Goal: Information Seeking & Learning: Learn about a topic

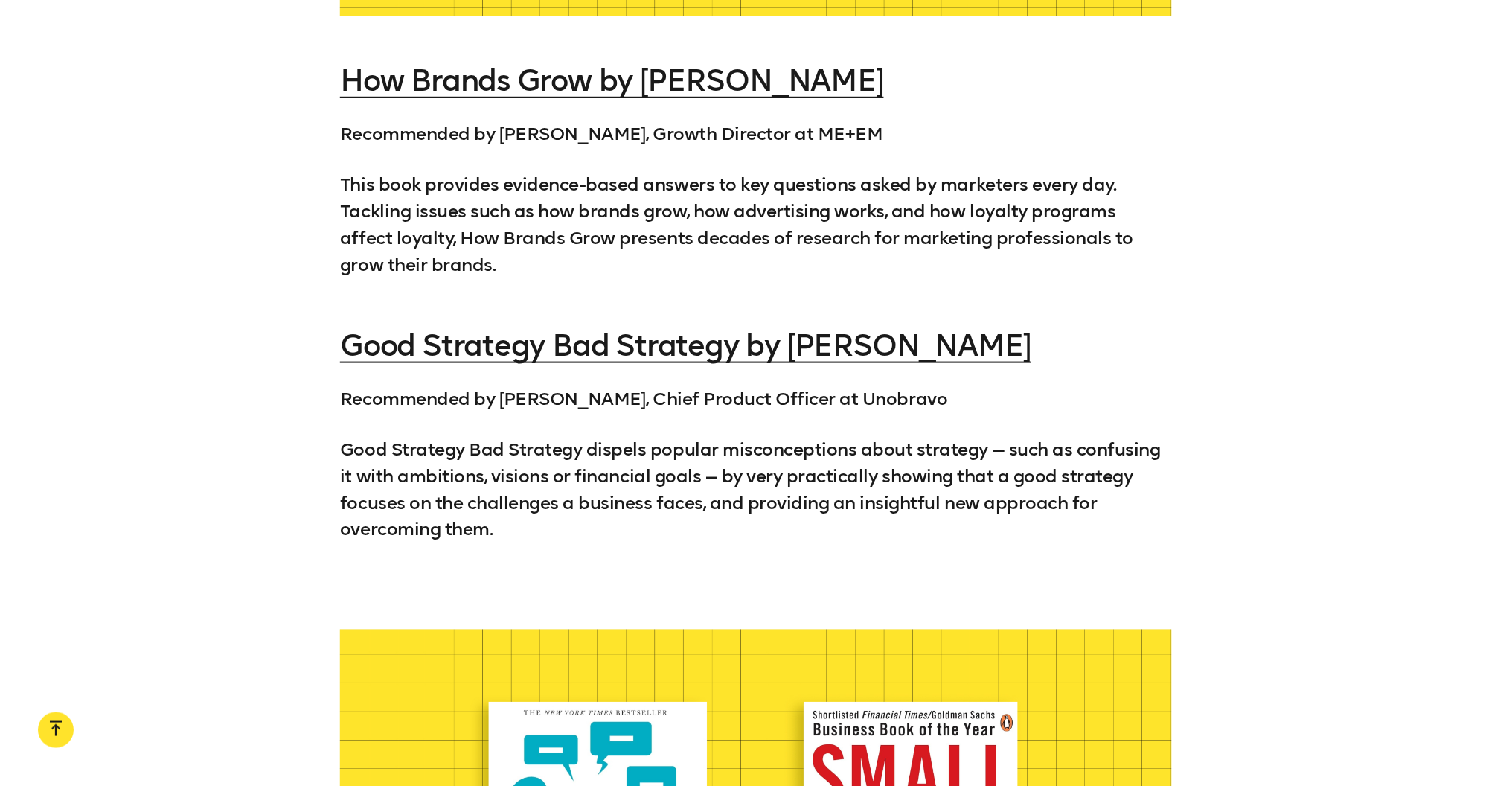
scroll to position [1879, 0]
drag, startPoint x: 896, startPoint y: 128, endPoint x: 257, endPoint y: 121, distance: 639.0
click at [256, 121] on div "How Brands Grow by Byron Sharp Recommended by Ciaran McClellan, Growth Director…" at bounding box center [756, 328] width 1512 height 530
copy p "Recommended by [PERSON_NAME], Growth Director at ME+EM"
drag, startPoint x: 697, startPoint y: 384, endPoint x: 284, endPoint y: 384, distance: 413.0
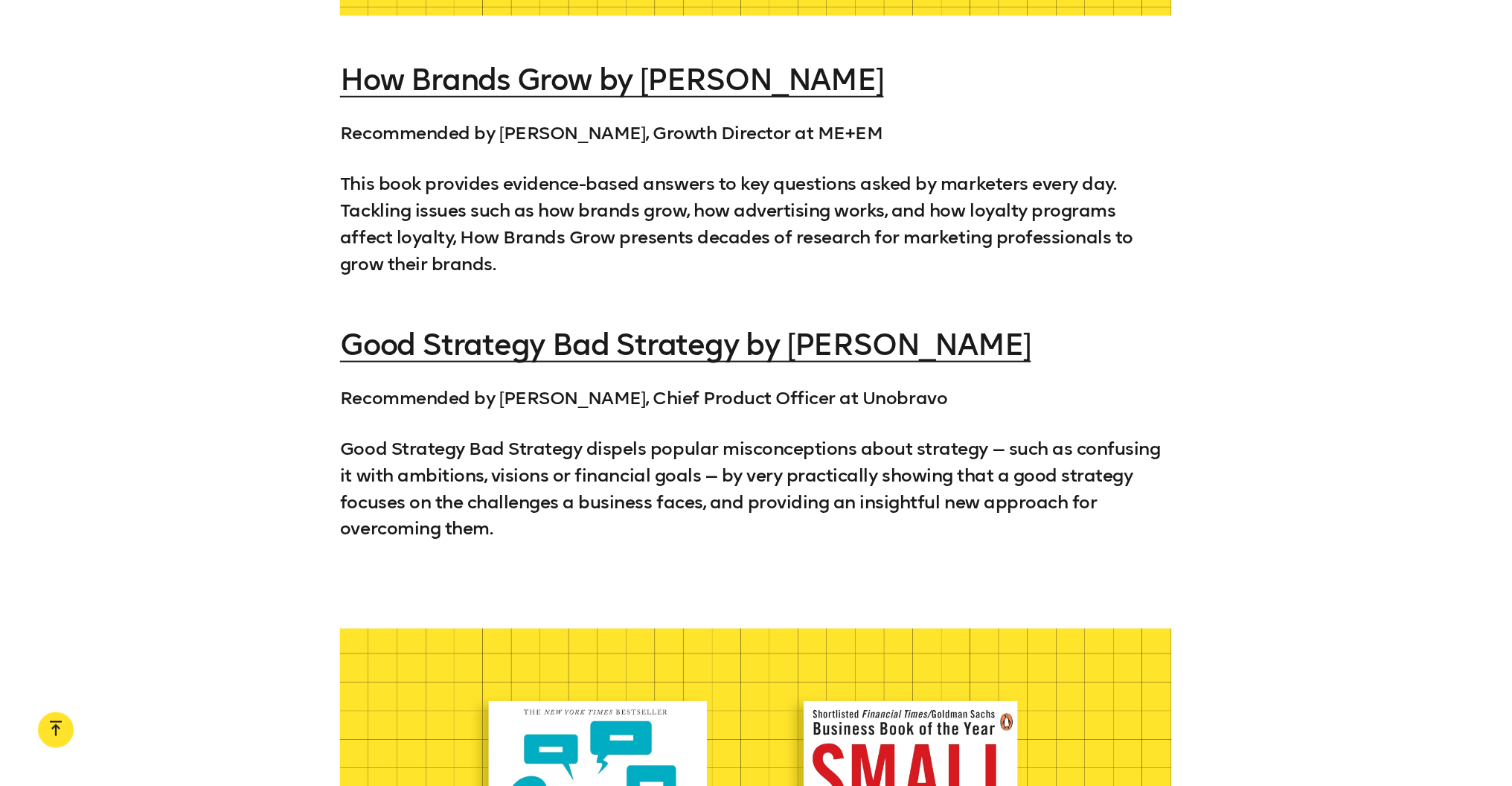
click at [284, 384] on div "How Brands Grow by Byron Sharp Recommended by Ciaran McClellan, Growth Director…" at bounding box center [756, 328] width 1512 height 530
copy p "Recommended by [PERSON_NAME], Chief Product Officer at Unobravo"
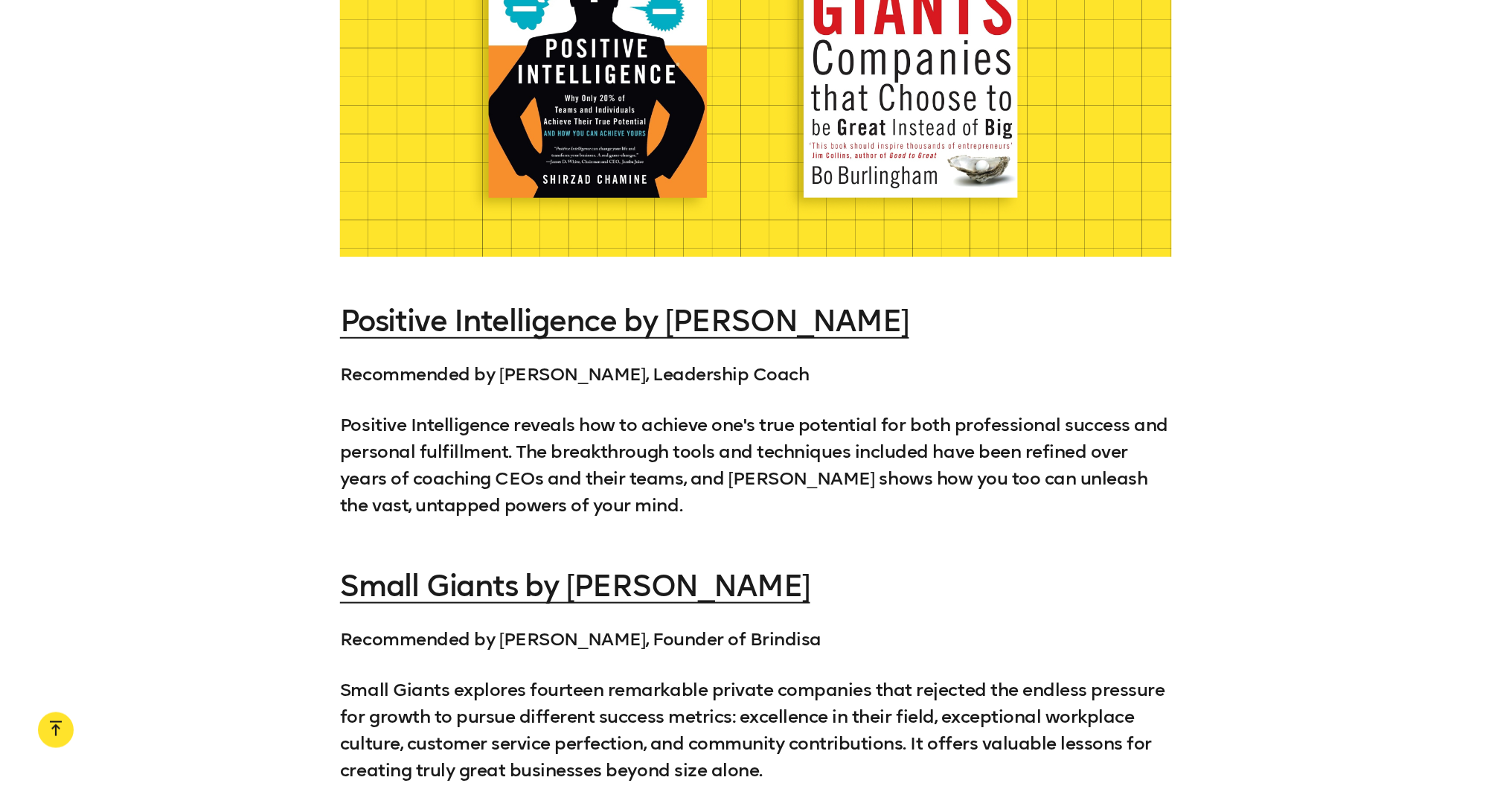
scroll to position [2744, 0]
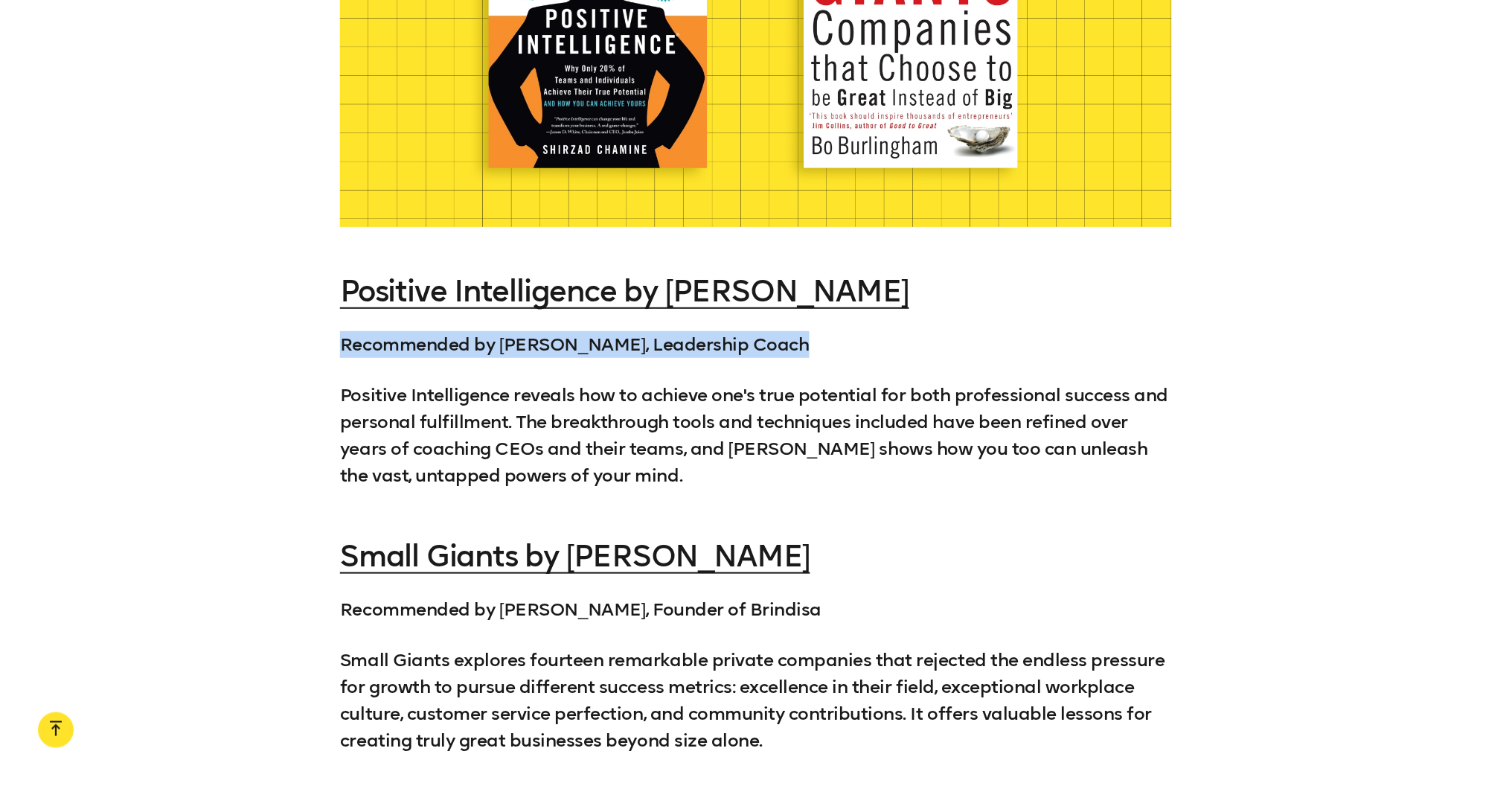
drag, startPoint x: 794, startPoint y: 331, endPoint x: 340, endPoint y: 329, distance: 454.0
click at [340, 331] on p "Recommended by [PERSON_NAME], Leadership Coach" at bounding box center [756, 344] width 832 height 27
copy p "Recommended by [PERSON_NAME], Leadership Coach"
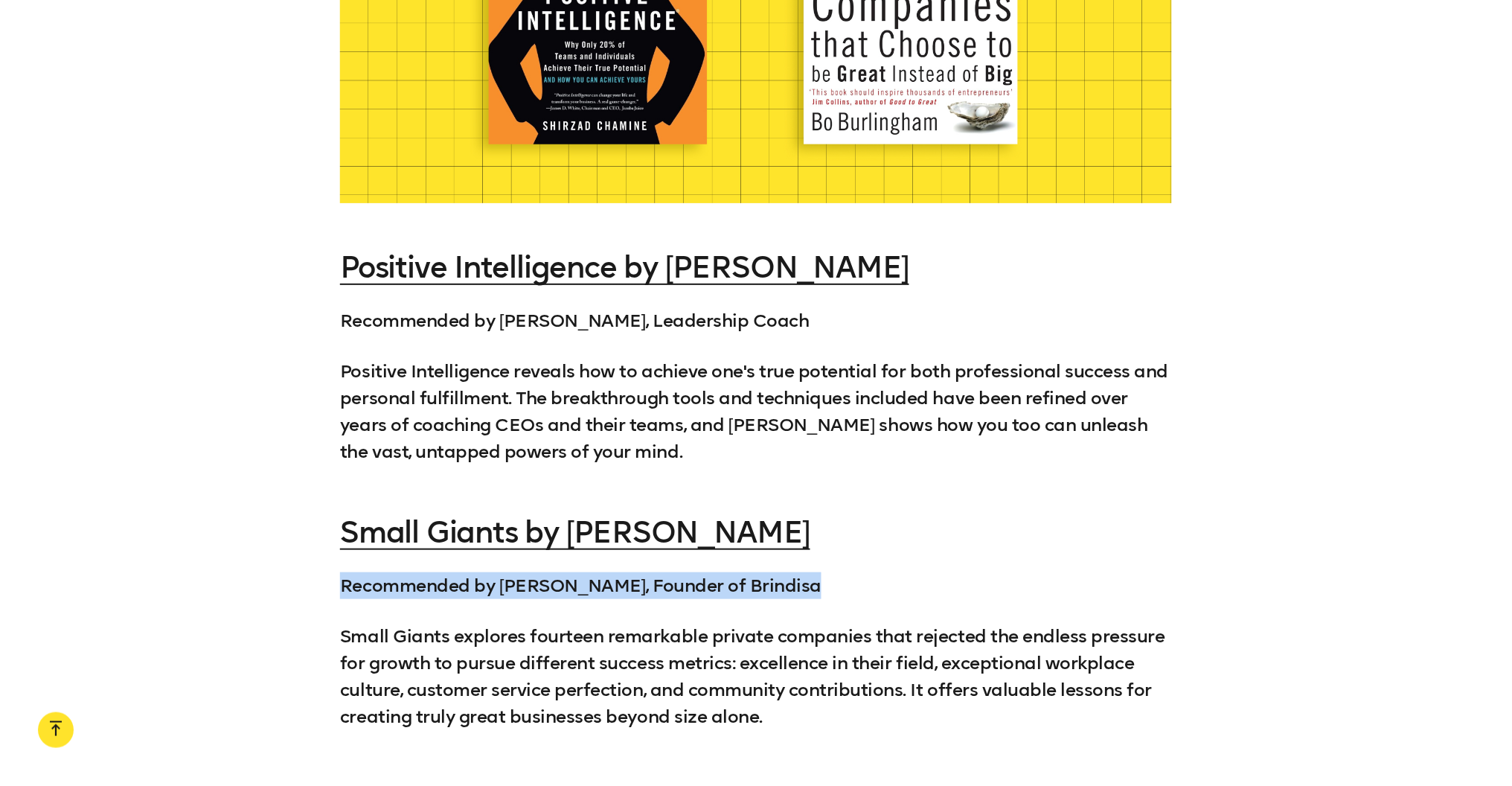
drag, startPoint x: 788, startPoint y: 574, endPoint x: 318, endPoint y: 581, distance: 470.1
click at [318, 581] on div "Positive Intelligence by Shirzad Chamine Recommended by Julia Whitney, Leadersh…" at bounding box center [756, 515] width 1512 height 530
copy p "Recommended by [PERSON_NAME], Founder of Brindisa"
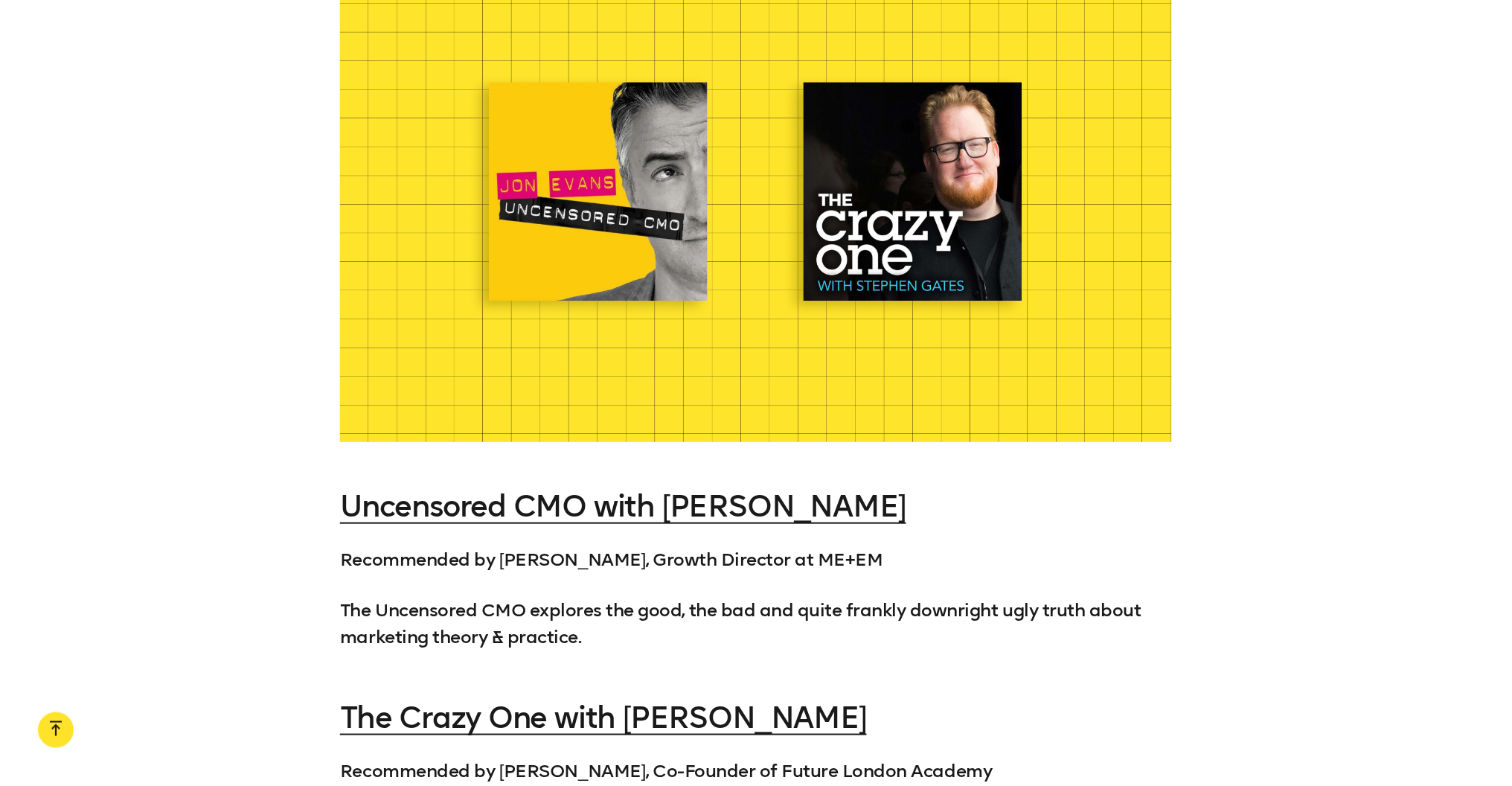
scroll to position [3611, 0]
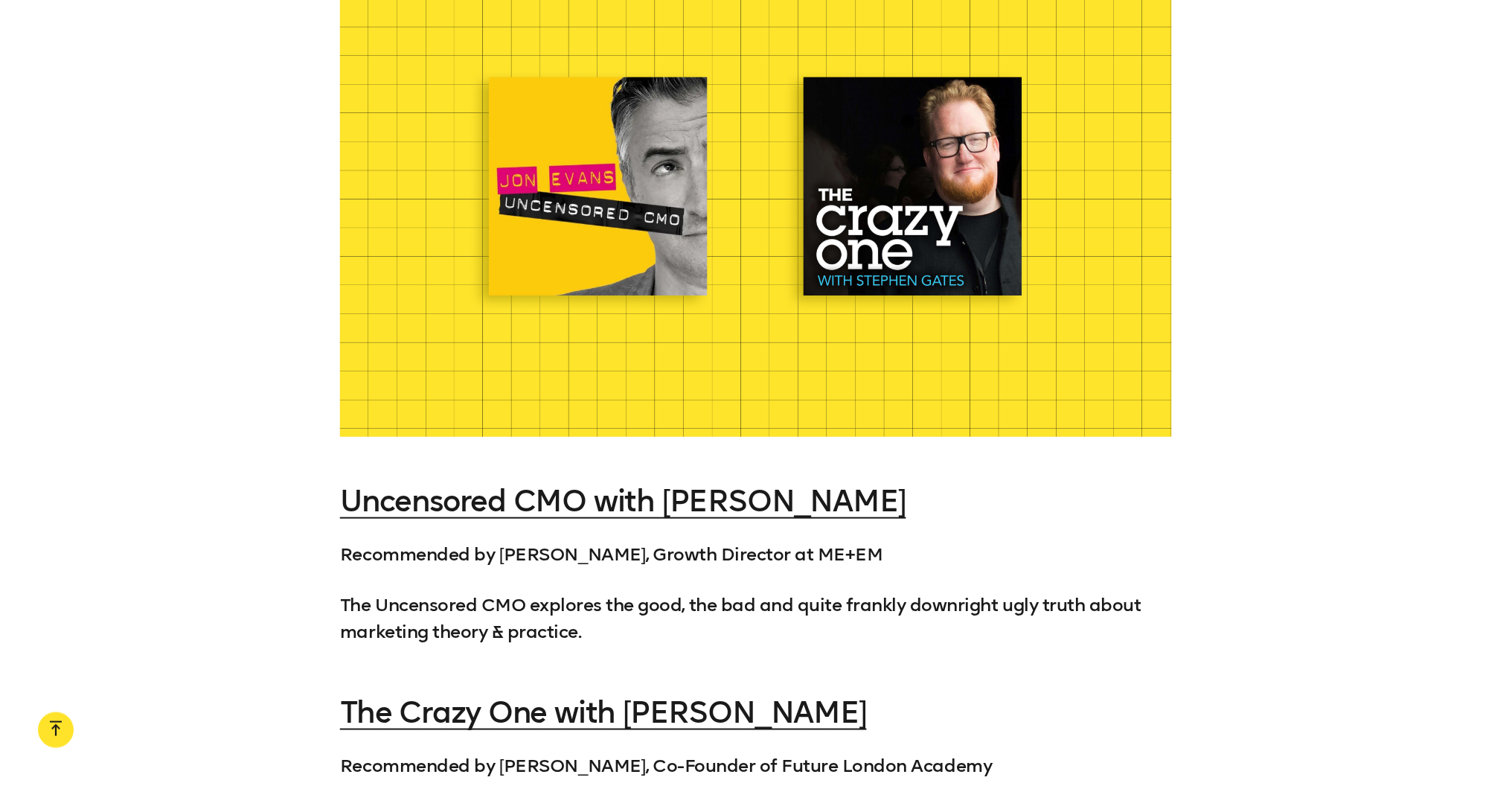
drag, startPoint x: 889, startPoint y: 538, endPoint x: 331, endPoint y: 539, distance: 558.0
click at [331, 539] on div "Uncensored CMO with Jon Evans Recommended by Ciaran McClellan, Growth Director …" at bounding box center [756, 723] width 1512 height 477
copy p "Recommended by [PERSON_NAME], Growth Director at ME+EM"
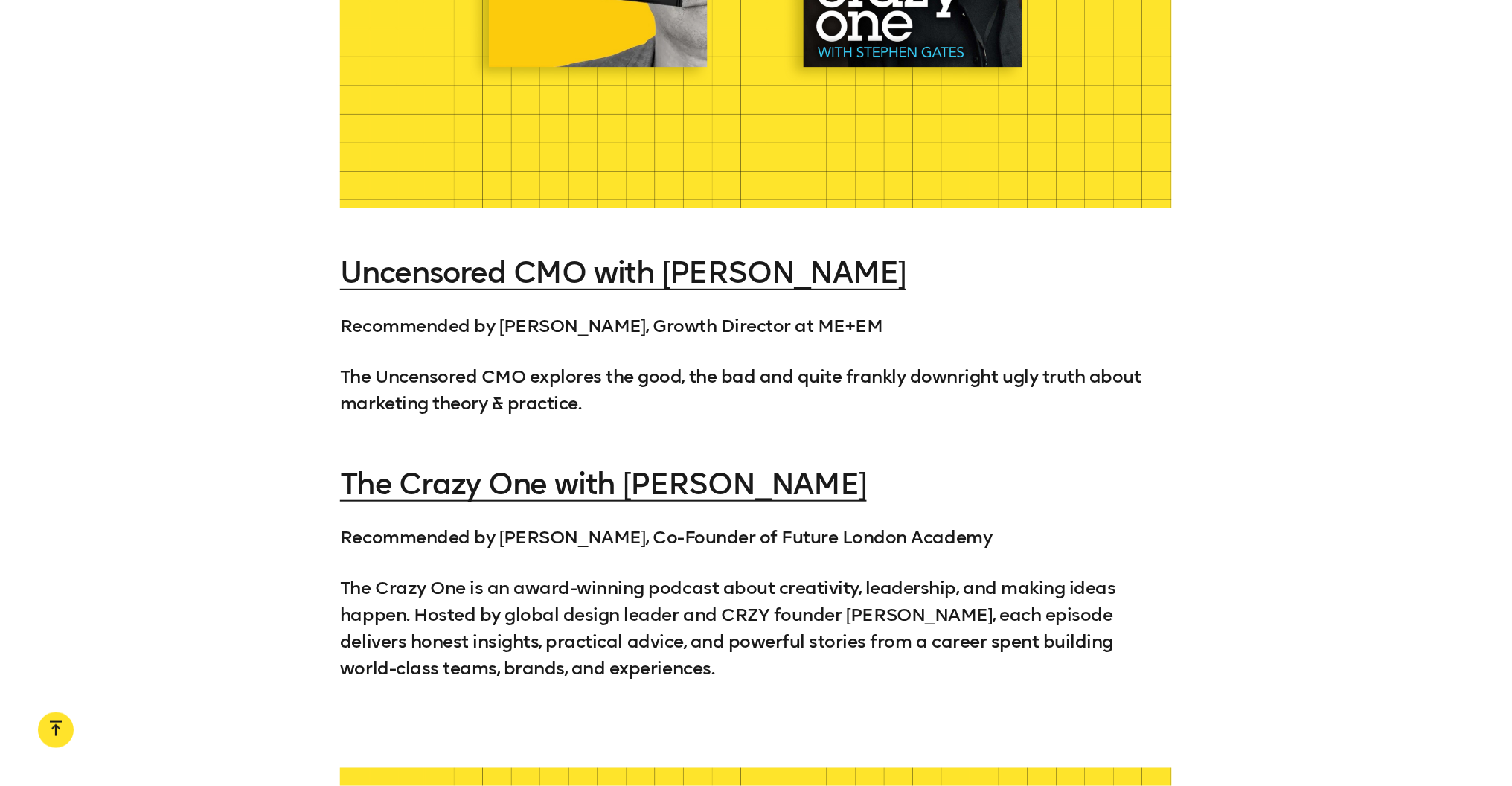
scroll to position [3919, 0]
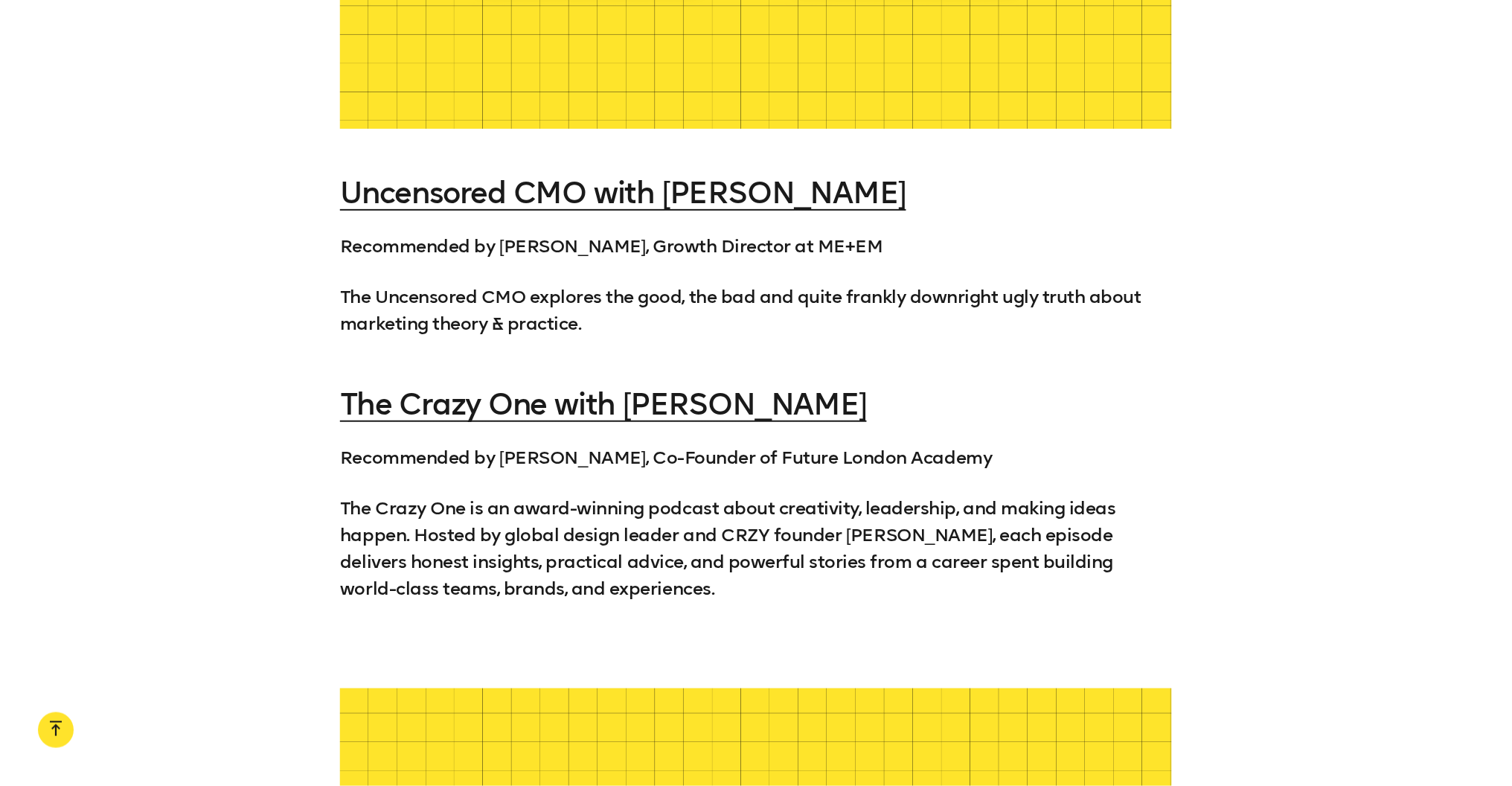
drag, startPoint x: 1040, startPoint y: 441, endPoint x: 341, endPoint y: 425, distance: 699.2
click at [341, 444] on p "Recommended by [PERSON_NAME], Co-Founder of Future London Academy" at bounding box center [756, 457] width 832 height 27
copy p "Recommended by [PERSON_NAME], Co-Founder of Future London Academy"
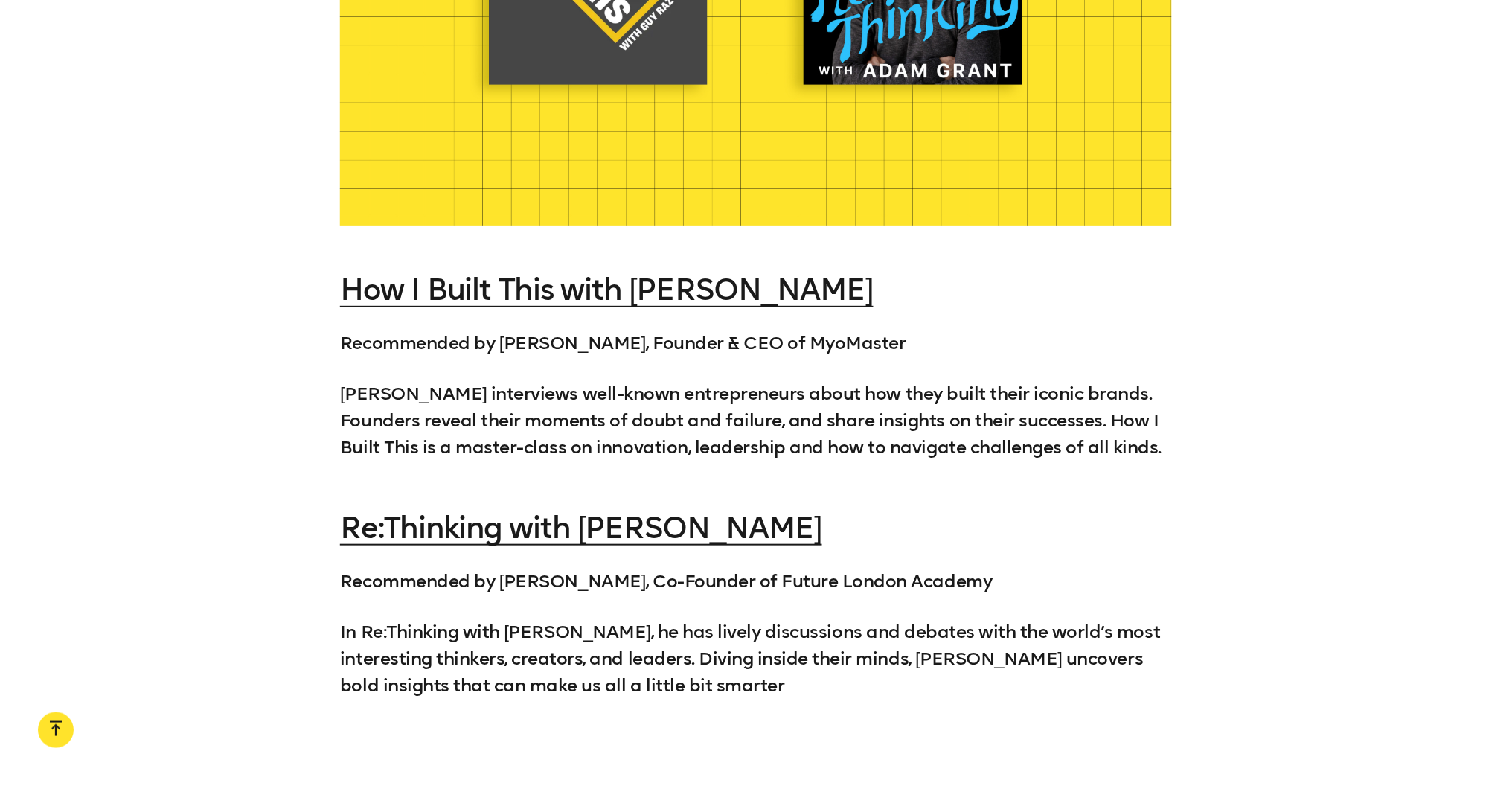
scroll to position [4970, 0]
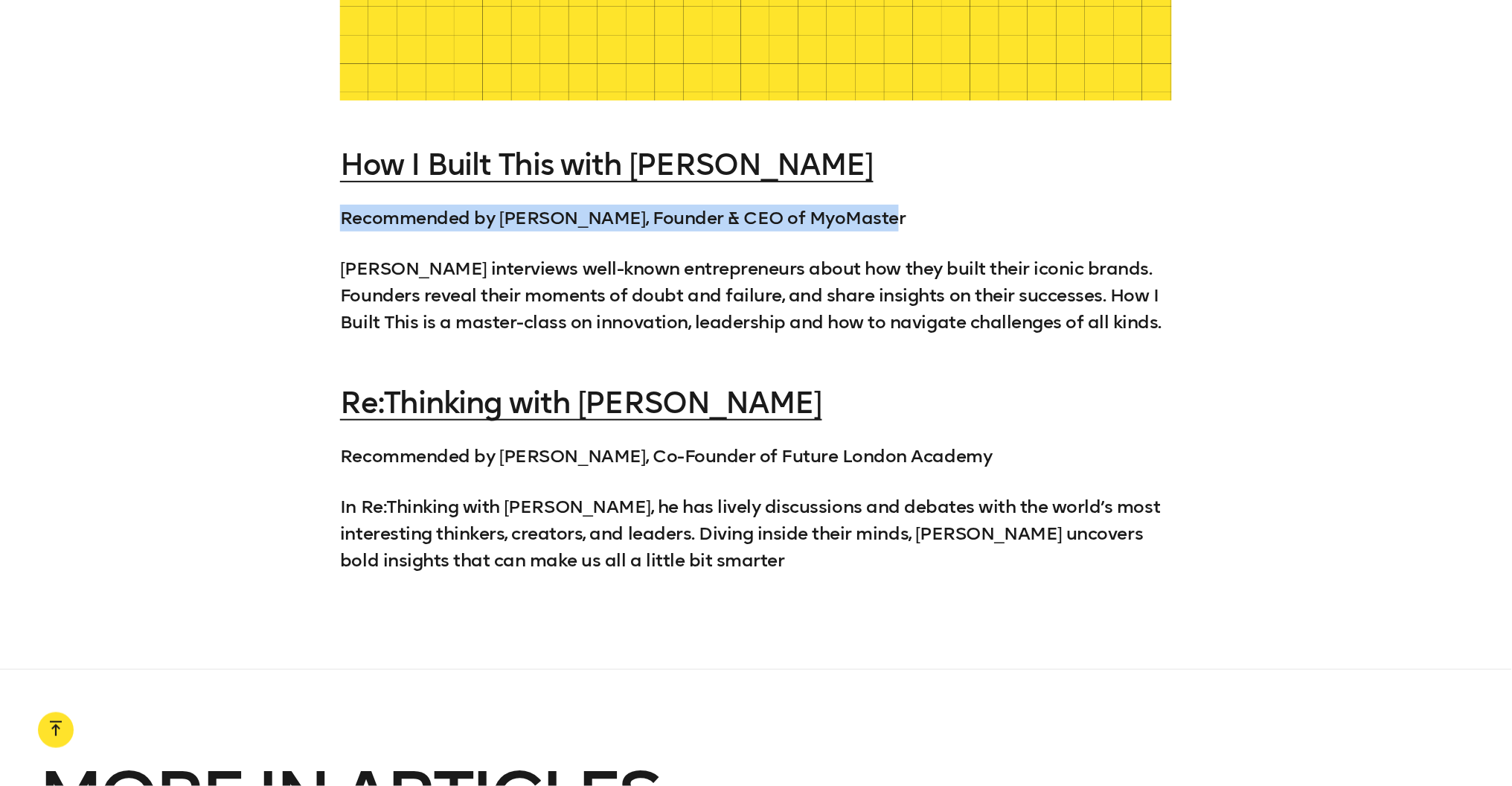
drag, startPoint x: 879, startPoint y: 191, endPoint x: 311, endPoint y: 196, distance: 568.0
click at [311, 196] on div "How I Built This with Guy Raz Recommended by Lottie Whyte, Founder & CEO of Myo…" at bounding box center [756, 361] width 1512 height 426
copy p "Recommended by [PERSON_NAME], Founder & CEO of MyoMaster"
drag, startPoint x: 1034, startPoint y: 430, endPoint x: 284, endPoint y: 439, distance: 750.1
click at [284, 439] on div "How I Built This with Guy Raz Recommended by Lottie Whyte, Founder & CEO of Myo…" at bounding box center [756, 361] width 1512 height 426
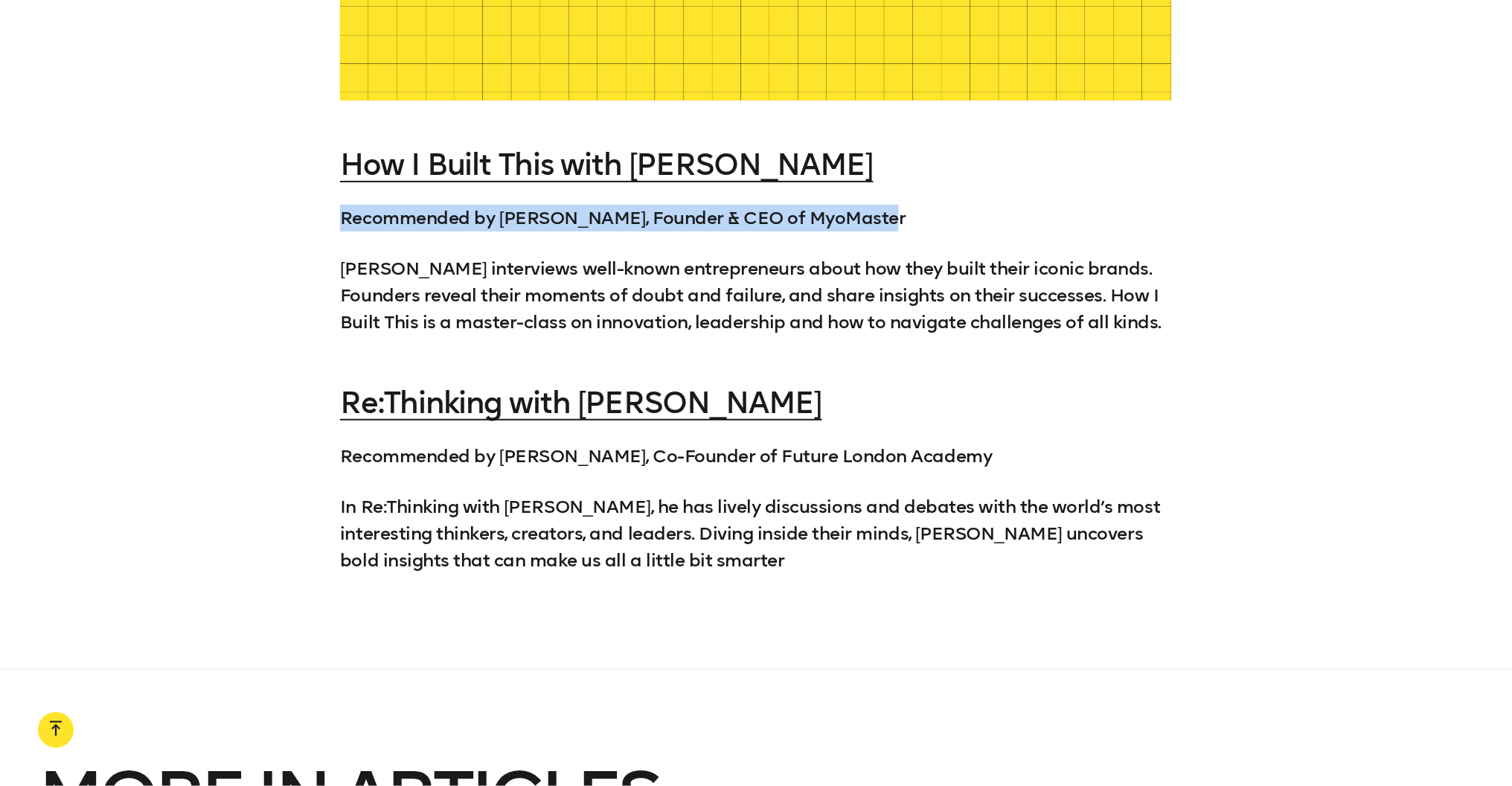
copy p "Recommended by [PERSON_NAME], Co-Founder of Future London Academy"
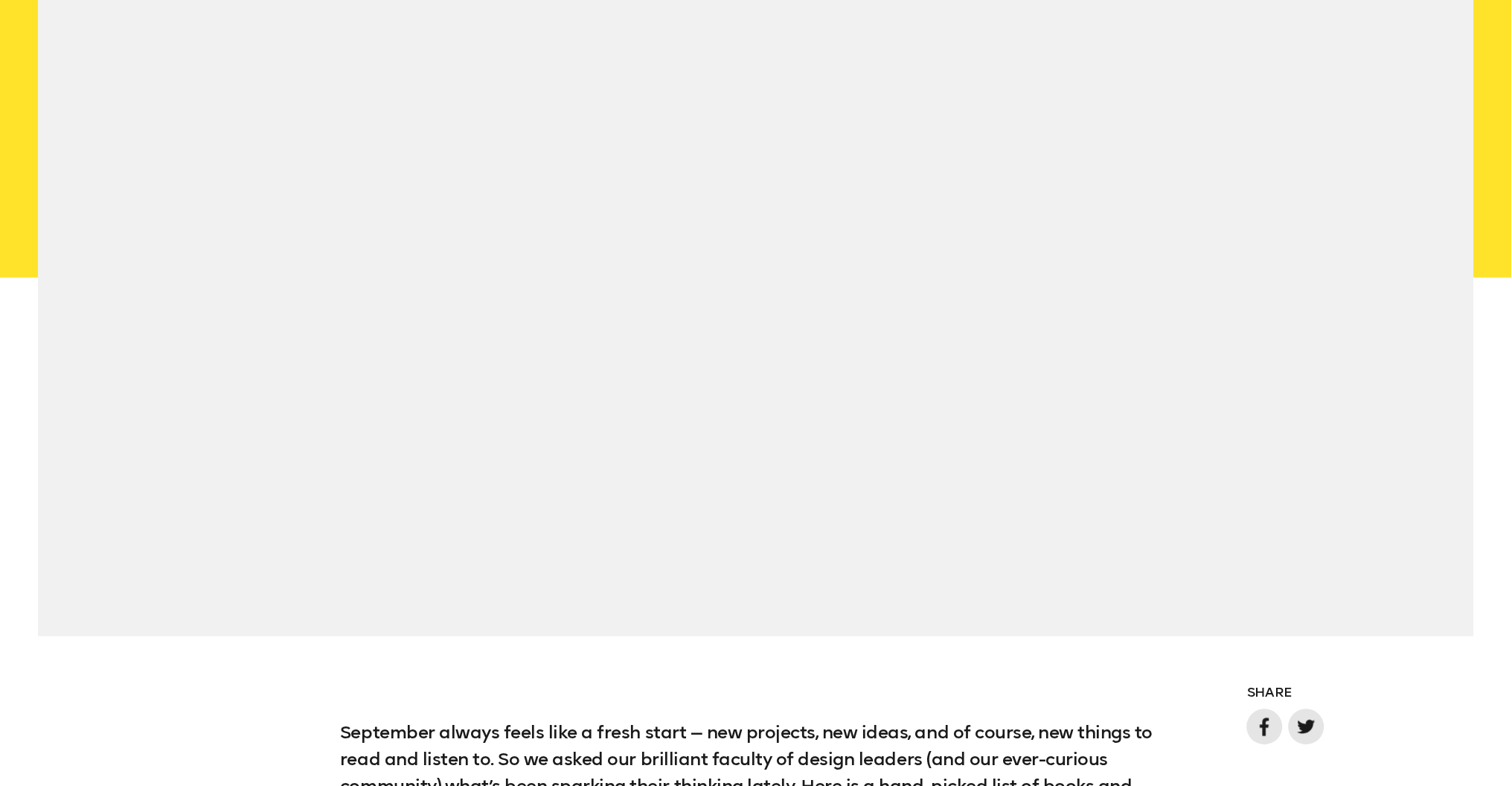
scroll to position [629, 0]
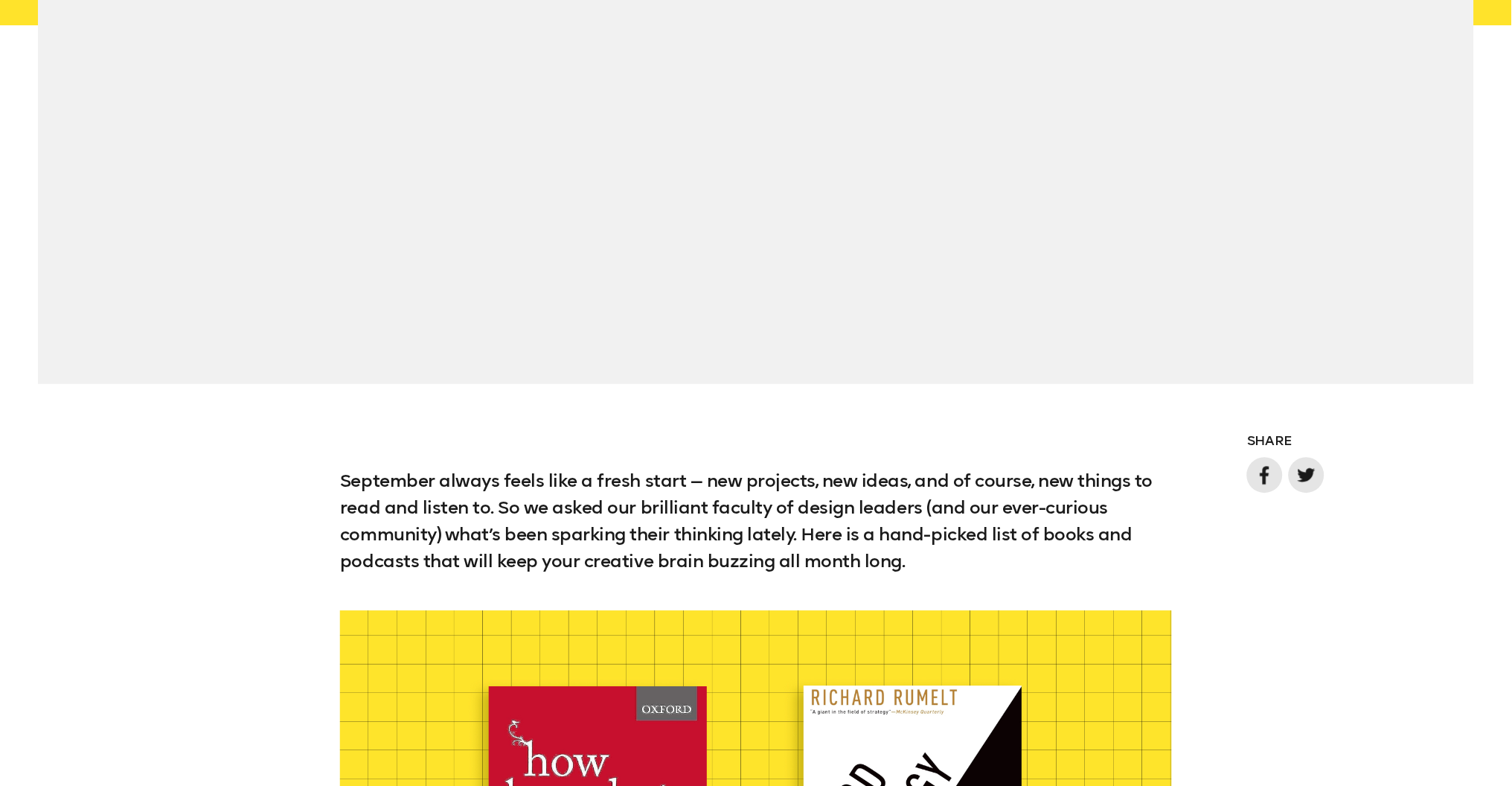
scroll to position [945, 0]
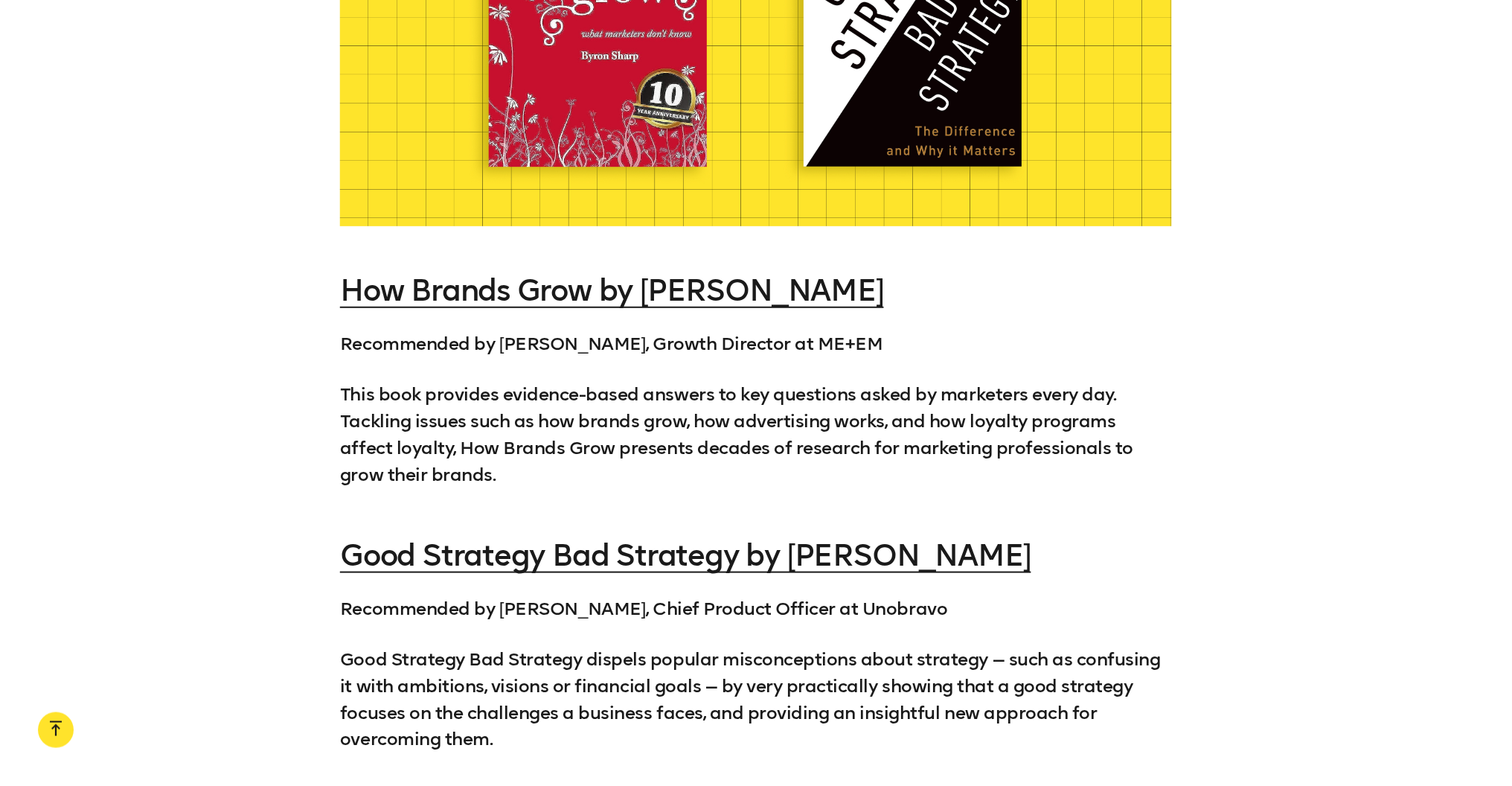
scroll to position [1669, 0]
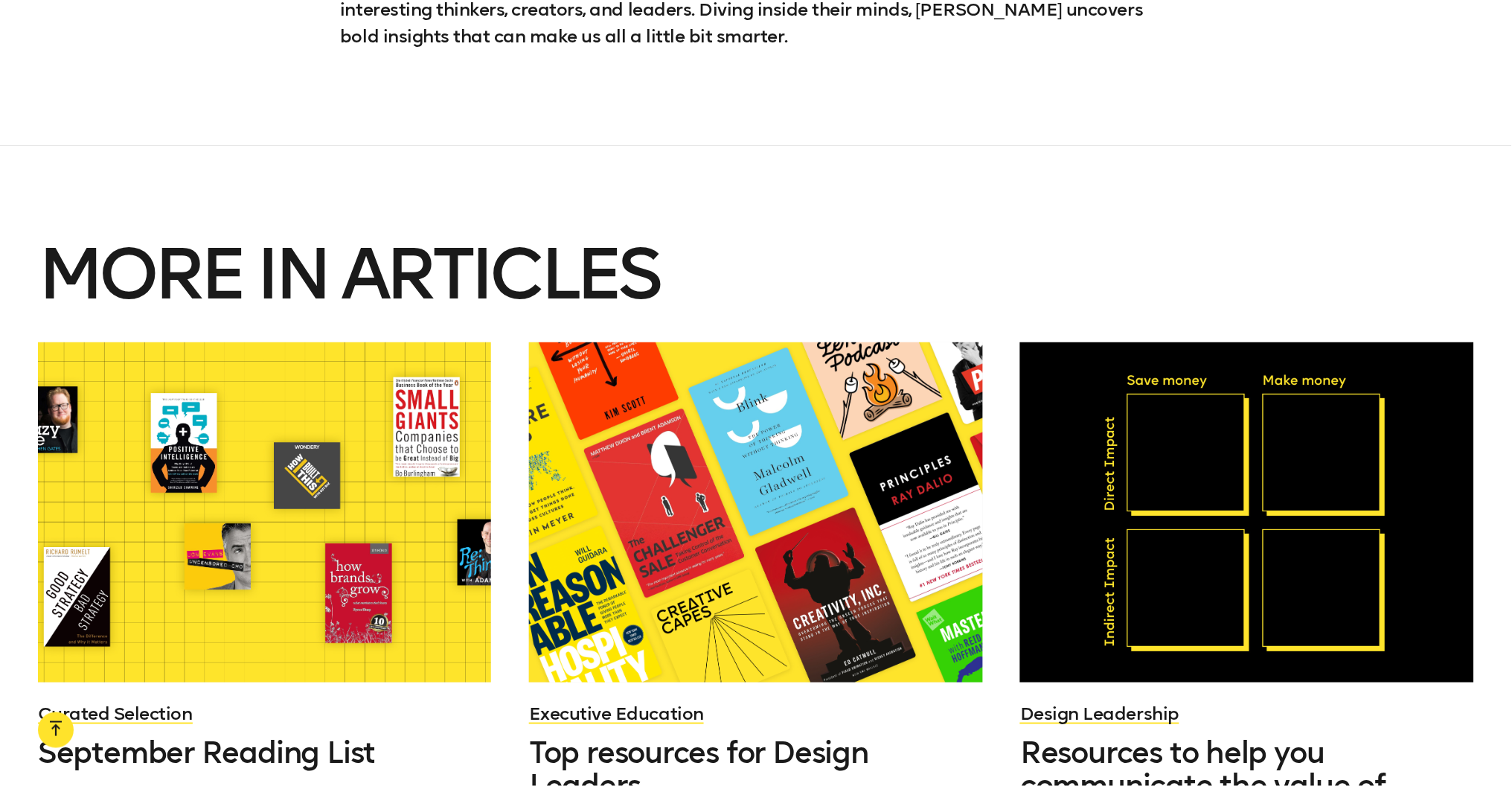
scroll to position [5368, 0]
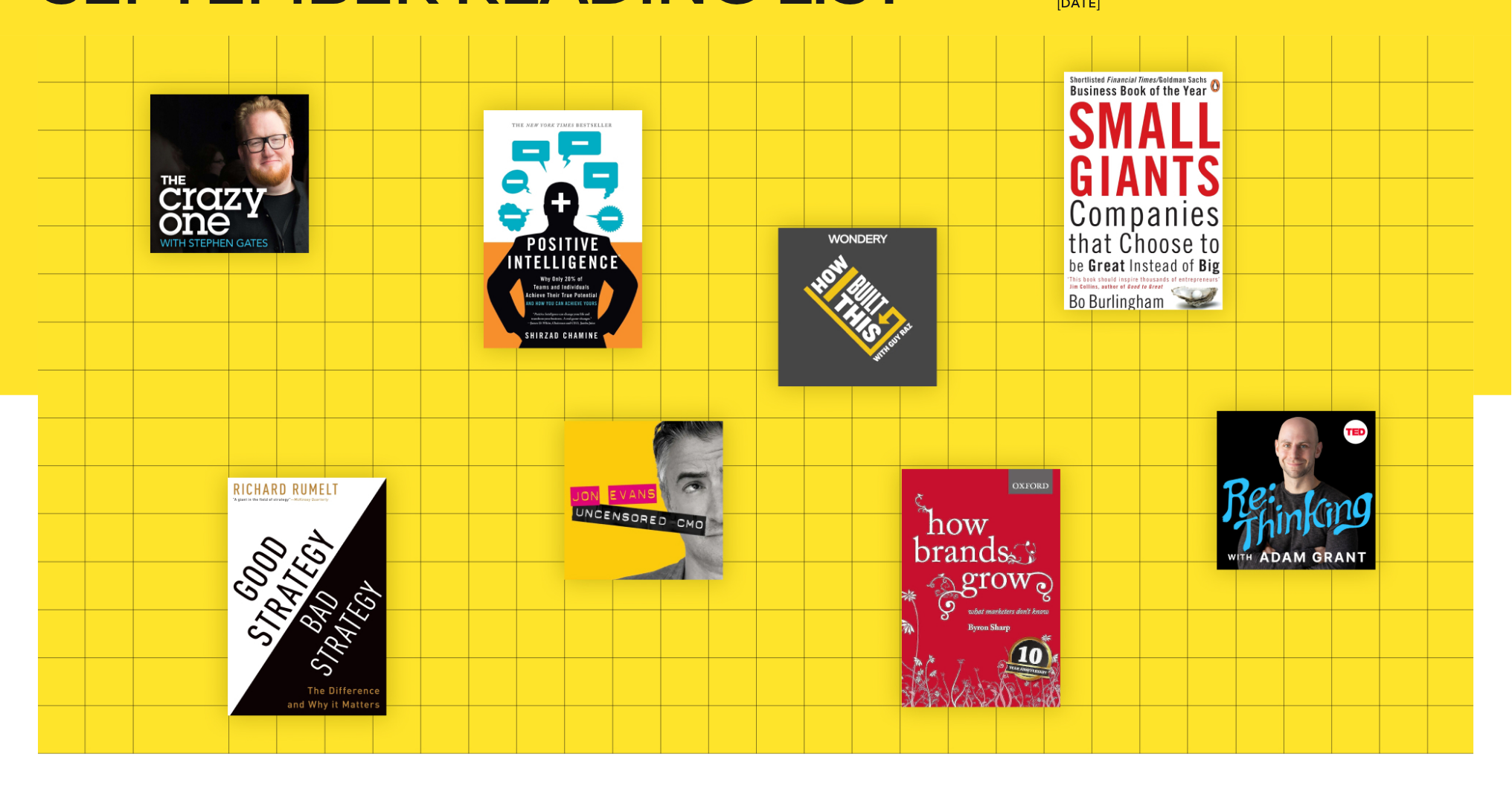
scroll to position [461, 0]
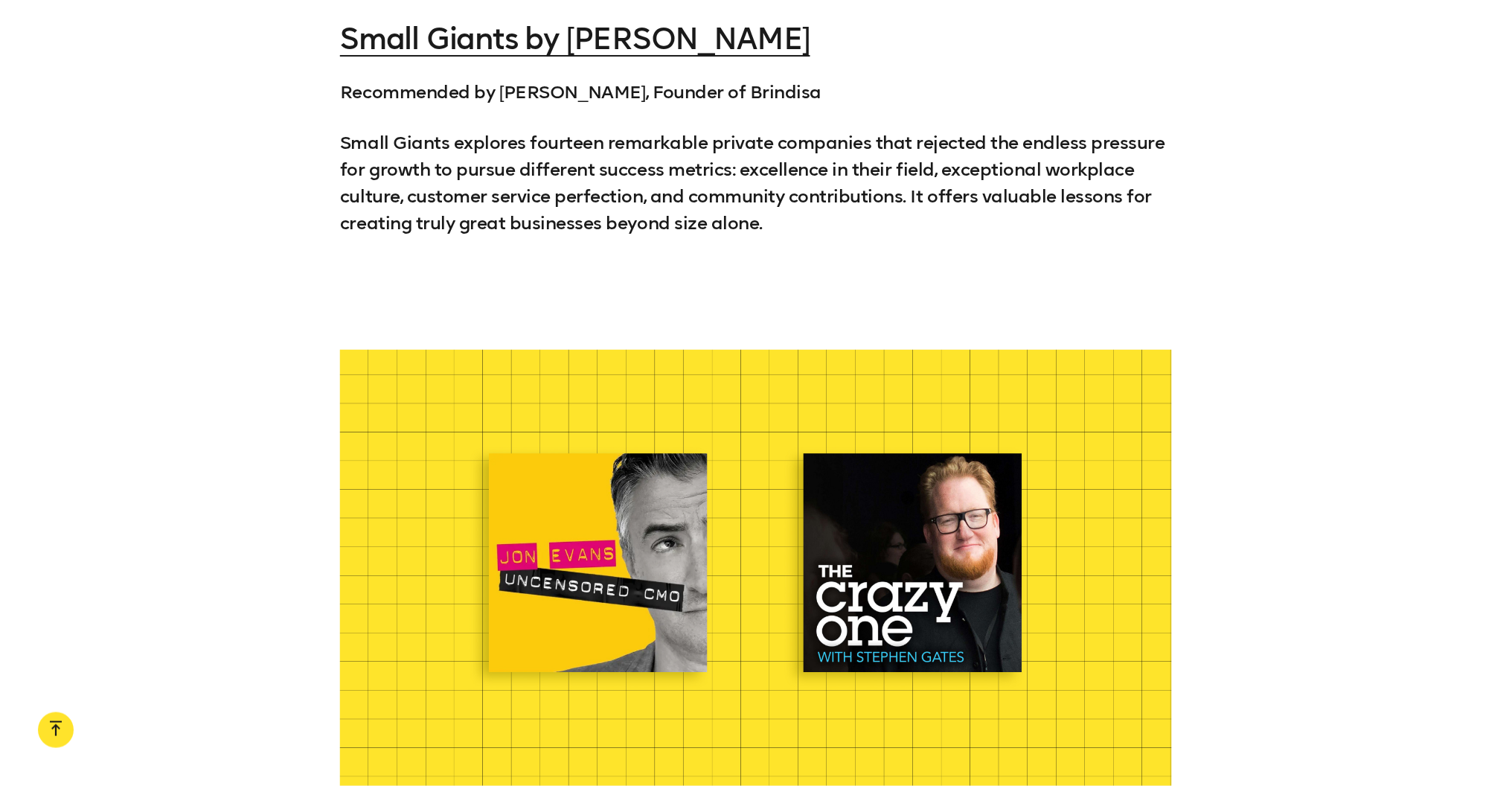
scroll to position [3487, 0]
